Goal: Complete application form

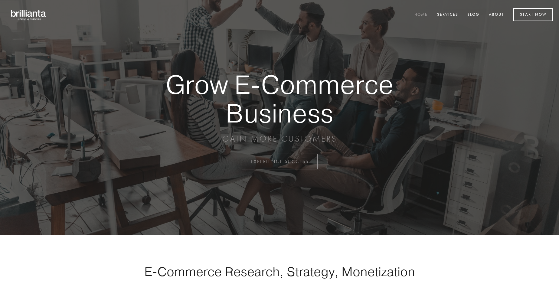
scroll to position [1585, 0]
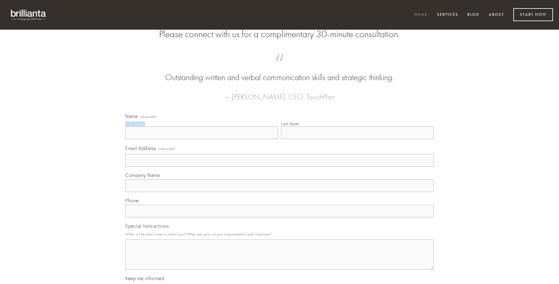
type input "[PERSON_NAME]"
click at [357, 139] on input "Last Name" at bounding box center [357, 132] width 153 height 13
type input "[PERSON_NAME]"
click at [279, 167] on input "Email Address (required)" at bounding box center [279, 160] width 308 height 13
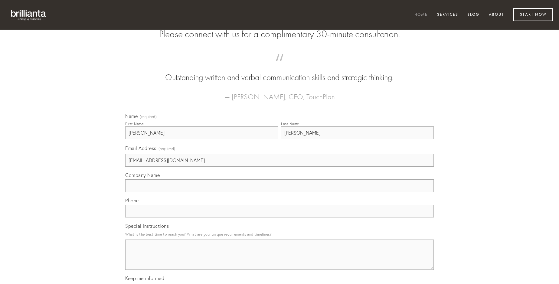
type input "[EMAIL_ADDRESS][DOMAIN_NAME]"
click at [279, 192] on input "Company Name" at bounding box center [279, 185] width 308 height 13
type input "velit"
click at [279, 217] on input "text" at bounding box center [279, 211] width 308 height 13
click at [279, 260] on textarea "Special Instructions" at bounding box center [279, 254] width 308 height 30
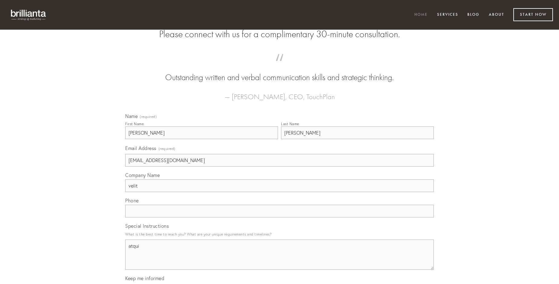
type textarea "atqui"
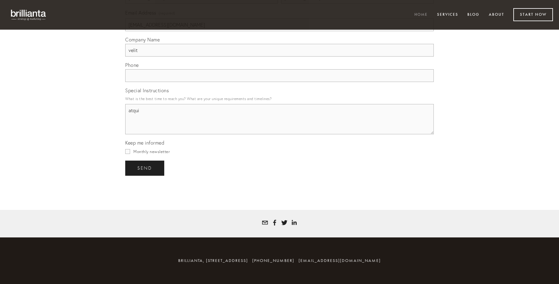
click at [145, 168] on span "send" at bounding box center [144, 167] width 15 height 5
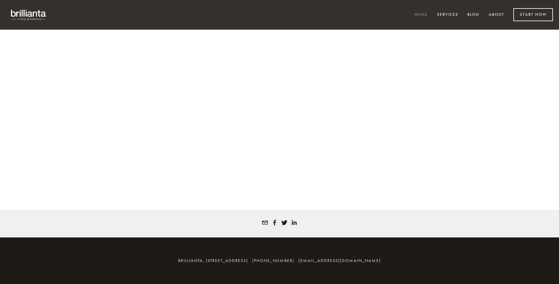
scroll to position [1577, 0]
